Goal: Navigation & Orientation: Go to known website

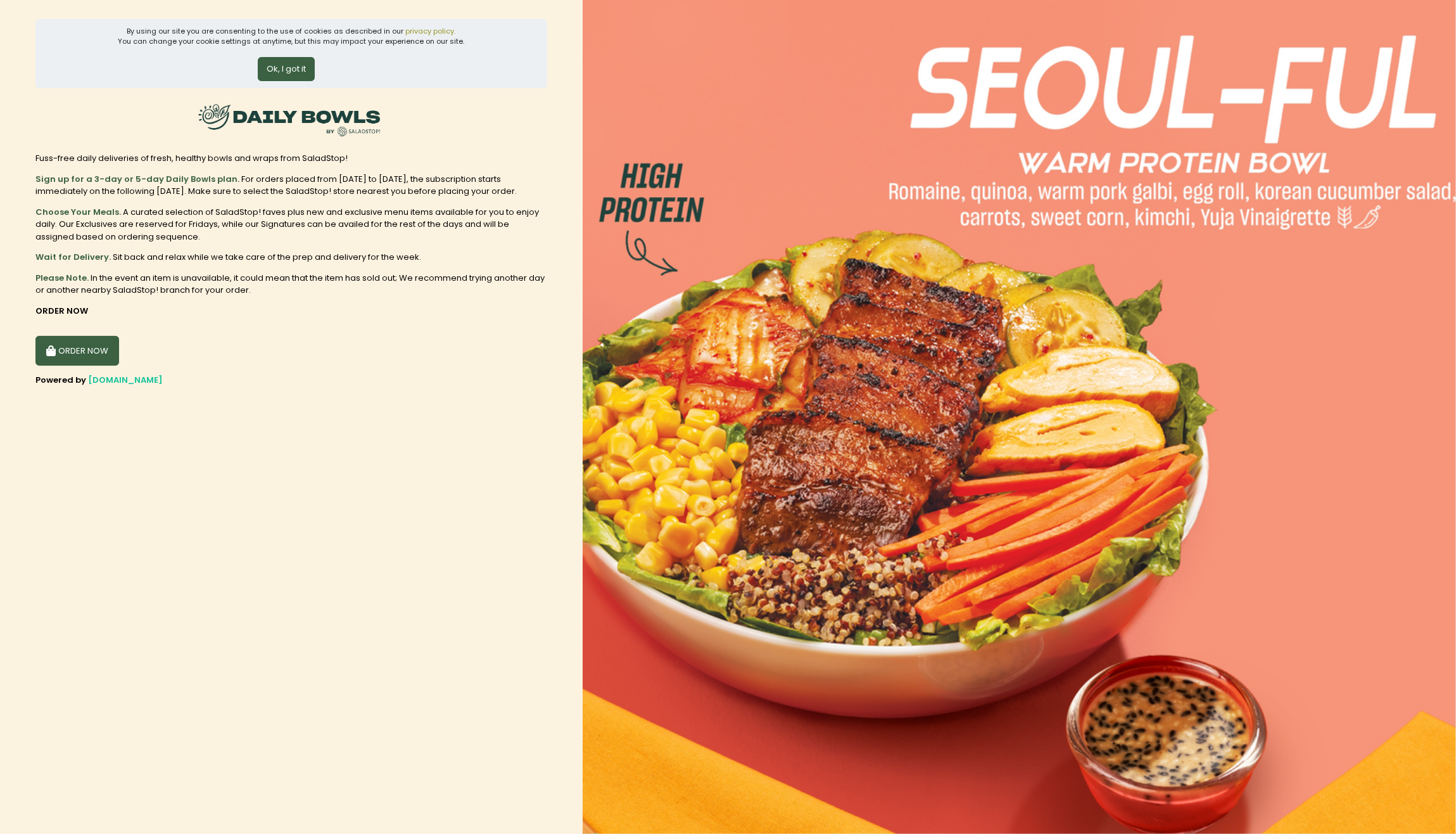
click at [290, 69] on button "Ok, I got it" at bounding box center [286, 69] width 57 height 24
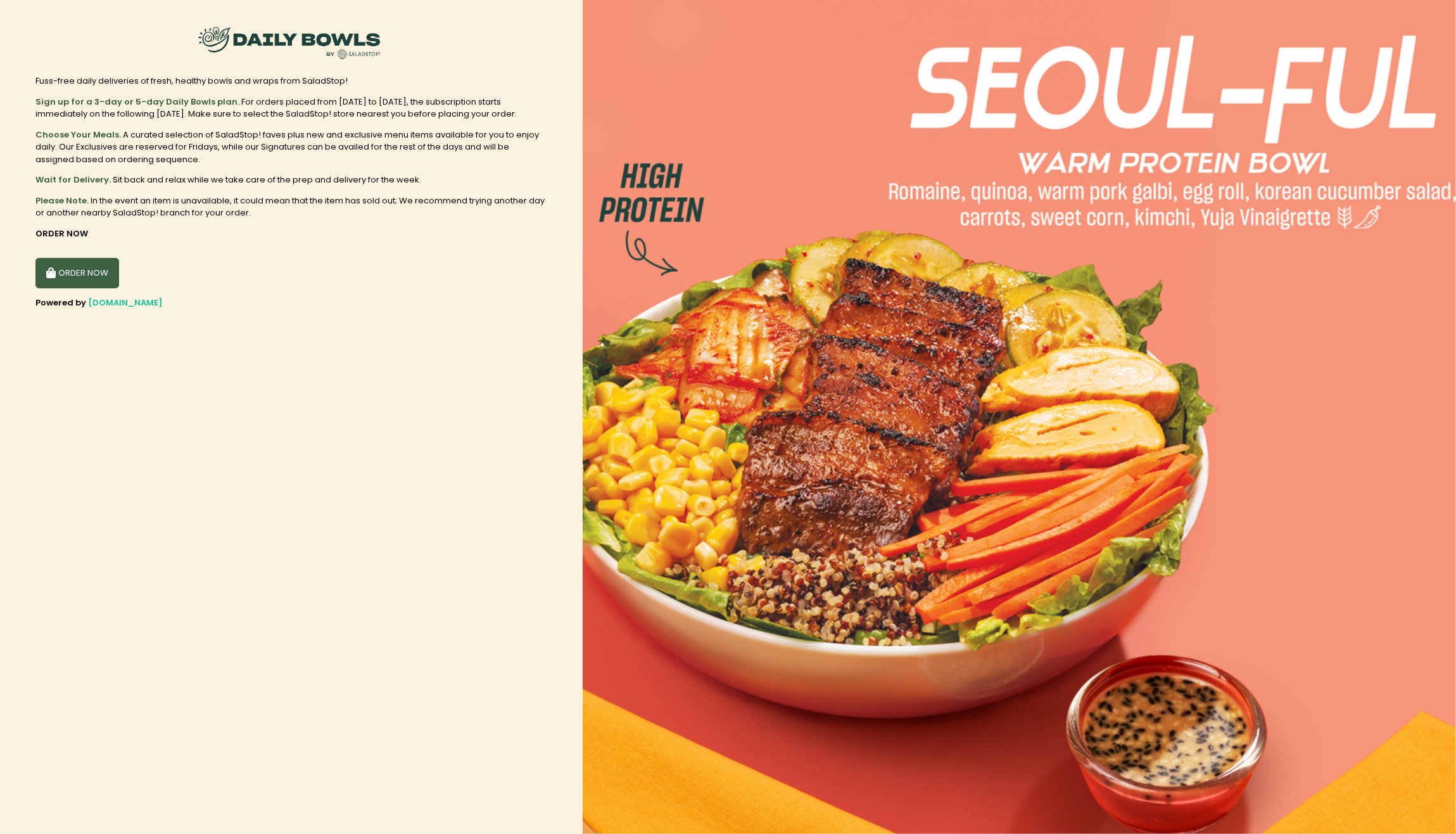
click at [78, 273] on button "ORDER NOW" at bounding box center [77, 273] width 83 height 30
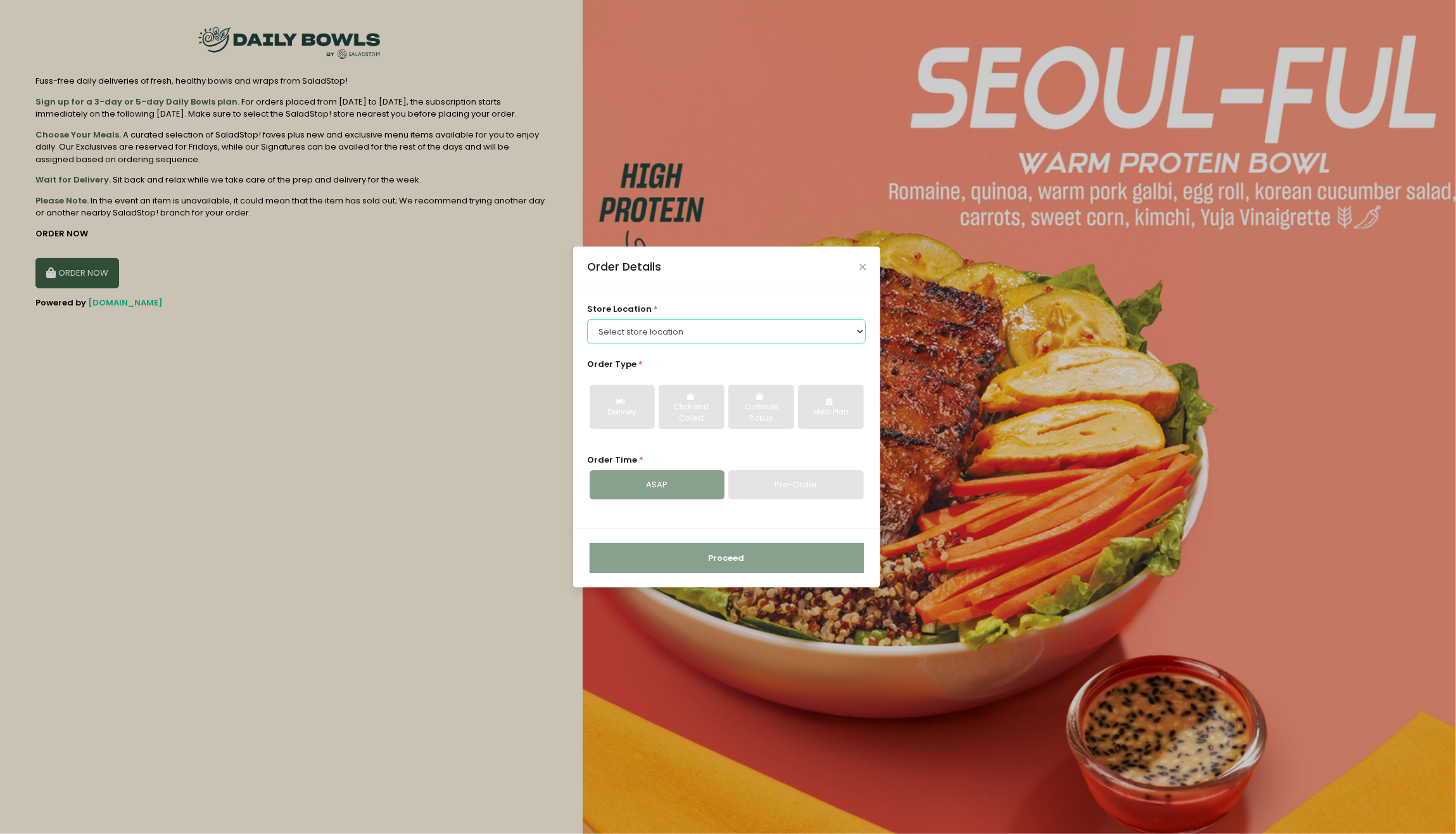
click at [698, 337] on select "Select store location [GEOGRAPHIC_DATA] [PERSON_NAME][GEOGRAPHIC_DATA] [GEOGRAP…" at bounding box center [726, 331] width 279 height 24
select select "61fa4629041dec77a210ae4a"
click at [587, 319] on select "Select store location [GEOGRAPHIC_DATA] [PERSON_NAME][GEOGRAPHIC_DATA] [GEOGRAP…" at bounding box center [726, 331] width 279 height 24
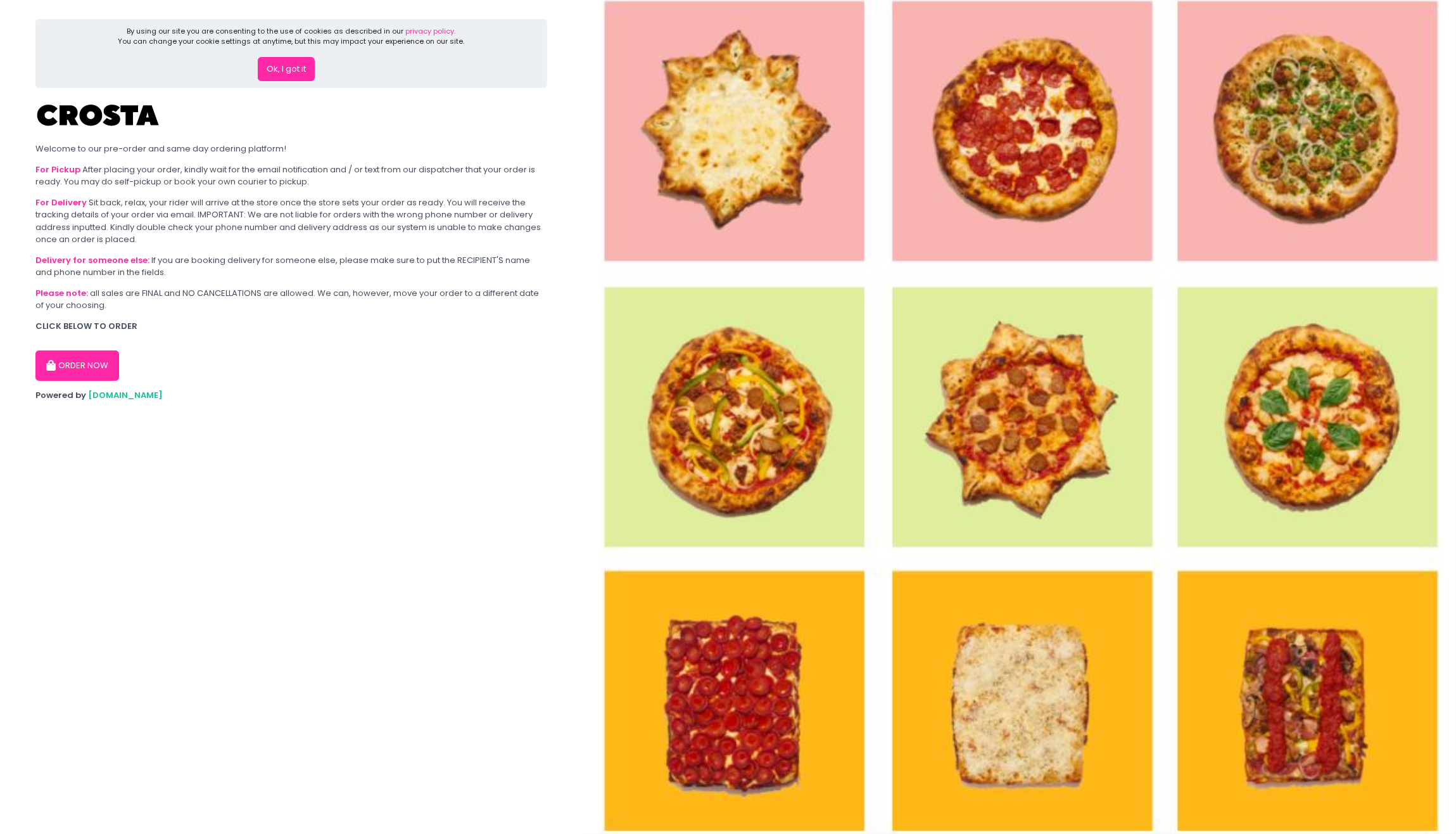
click at [53, 354] on button "ORDER NOW" at bounding box center [77, 365] width 83 height 30
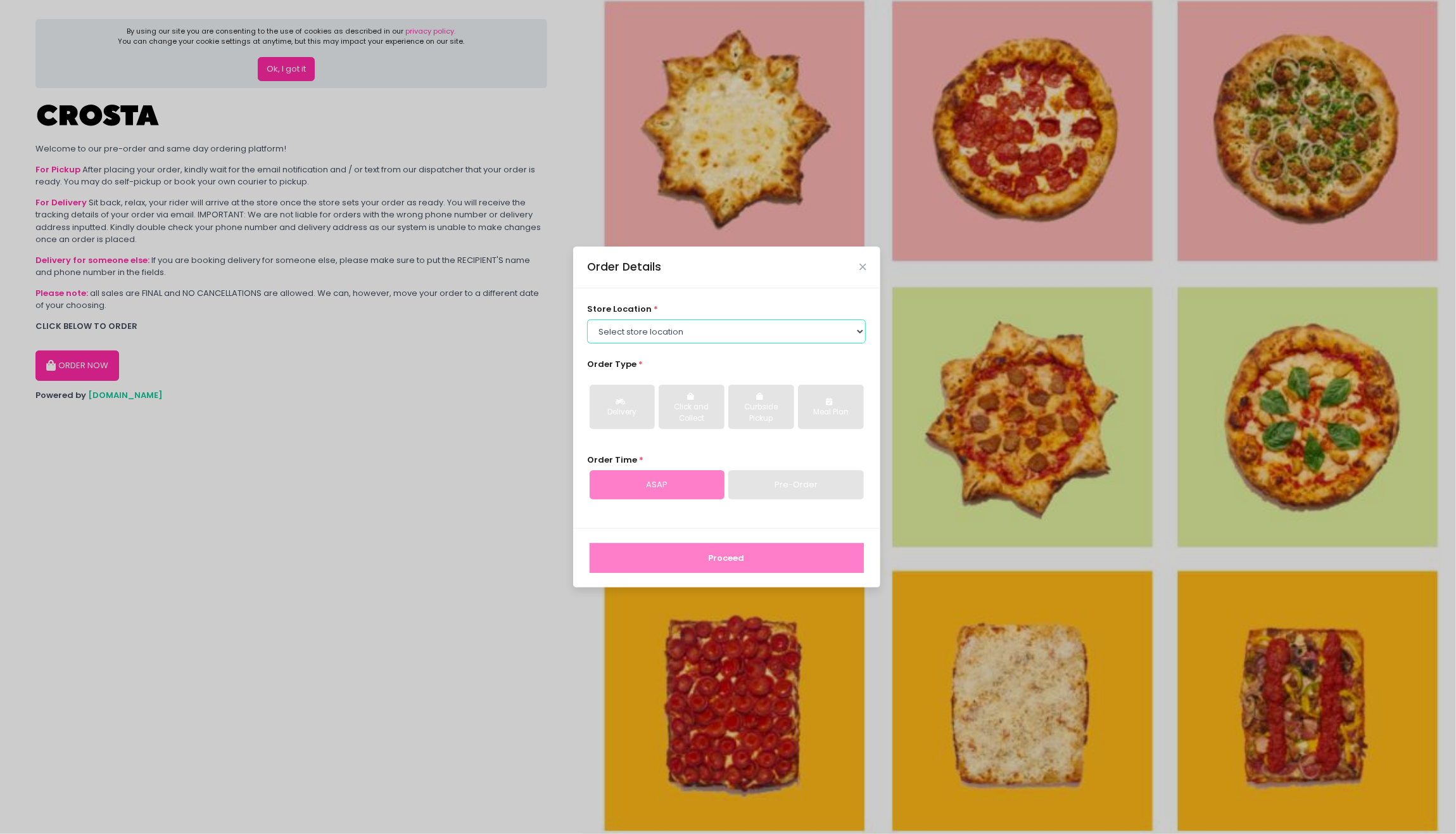
click at [665, 331] on select "Select store location Crosta Pizza - Salcedo Crosta Pizza - San Juan" at bounding box center [726, 331] width 279 height 24
click at [866, 261] on div "Order Details" at bounding box center [726, 267] width 307 height 42
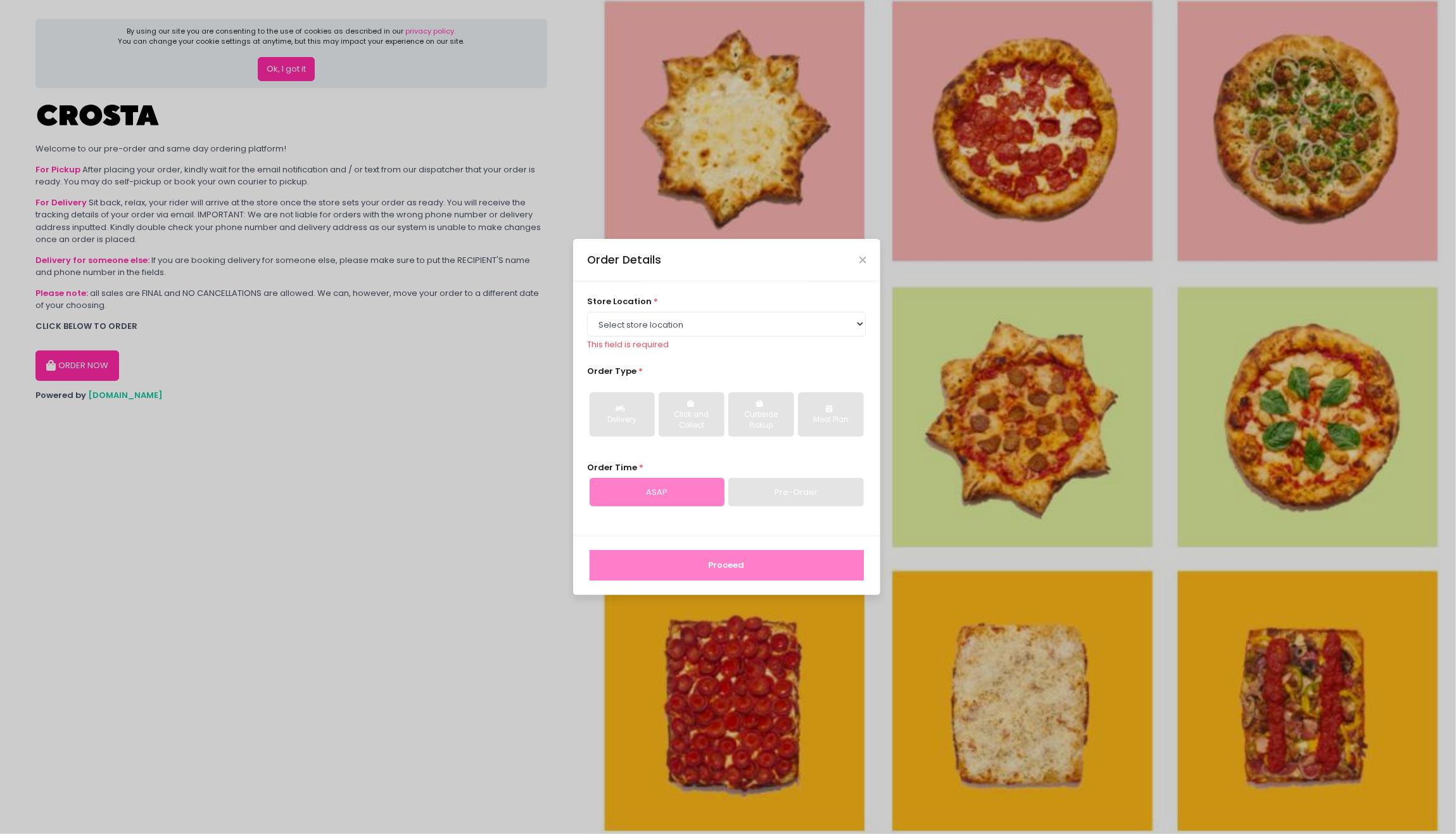
click at [866, 268] on div "Order Details" at bounding box center [726, 260] width 307 height 42
click at [860, 262] on icon "Close" at bounding box center [863, 260] width 6 height 10
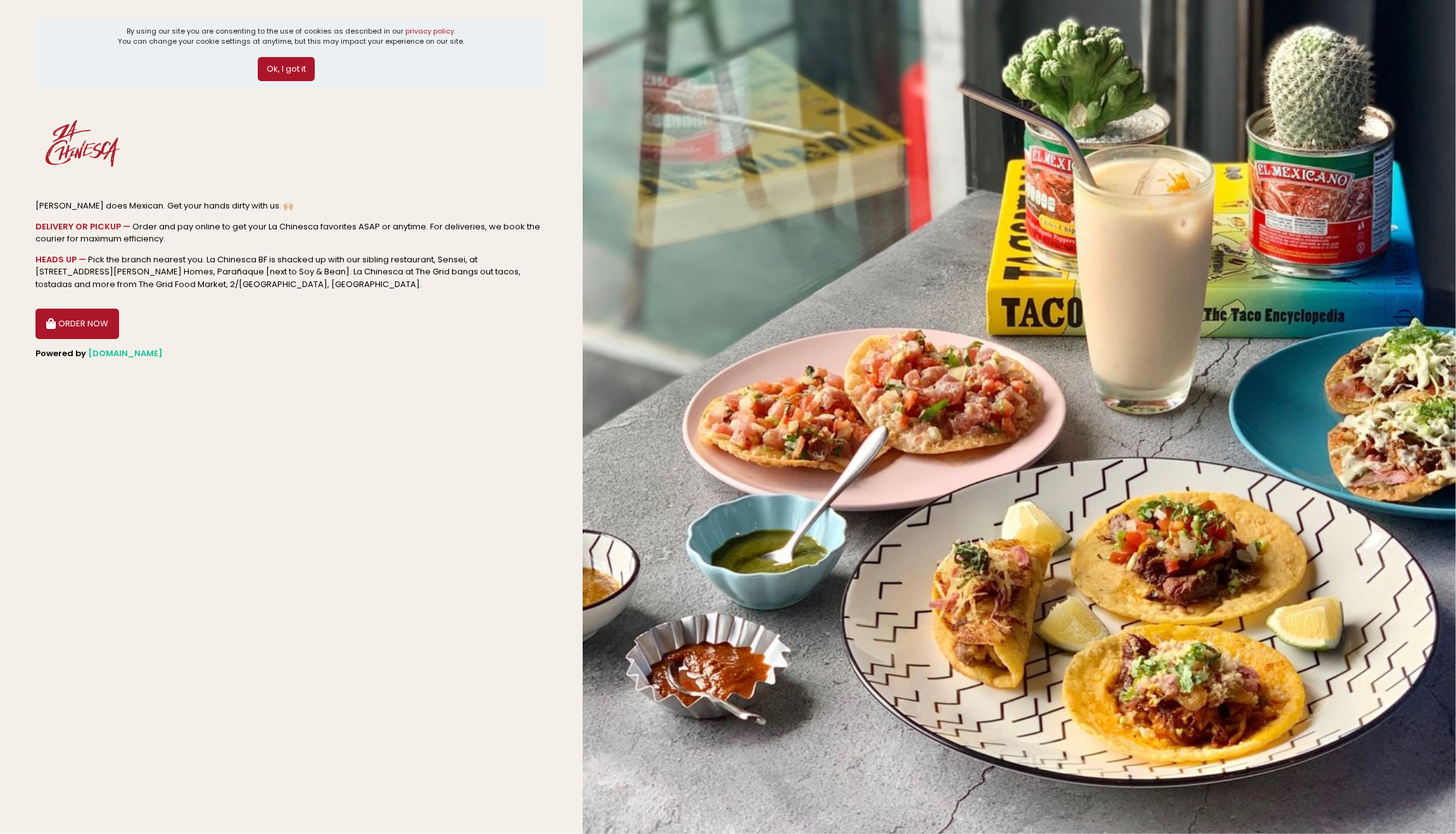
click at [41, 317] on button "ORDER NOW" at bounding box center [77, 324] width 83 height 30
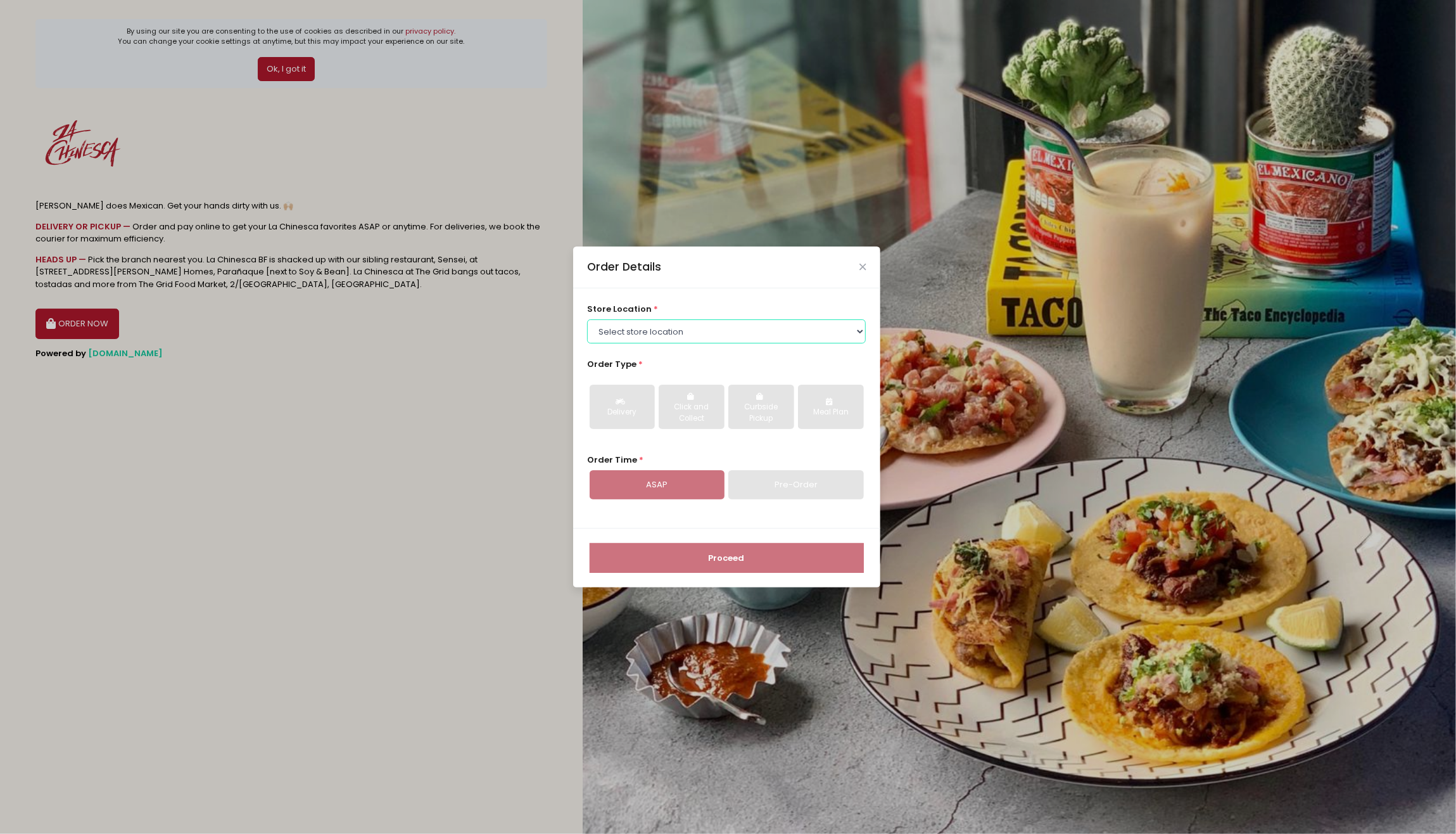
click at [663, 334] on select "Select store location La Chinesca BF La Chinesca at The Grid La Chinesca BGC" at bounding box center [726, 331] width 279 height 24
click at [237, 483] on div "Order Details store location * Select store location La Chinesca BF La Chinesca…" at bounding box center [728, 417] width 1456 height 834
